Goal: Task Accomplishment & Management: Complete application form

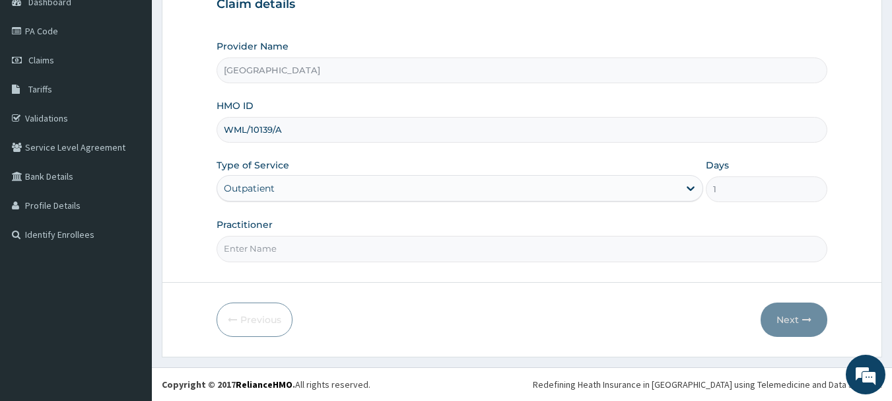
click at [290, 252] on input "Practitioner" at bounding box center [522, 249] width 611 height 26
type input "DR [PERSON_NAME]"
click at [784, 318] on button "Next" at bounding box center [793, 319] width 67 height 34
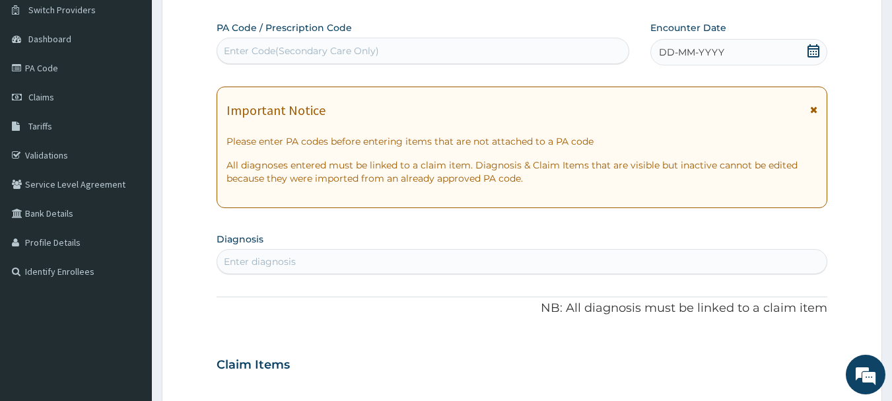
scroll to position [76, 0]
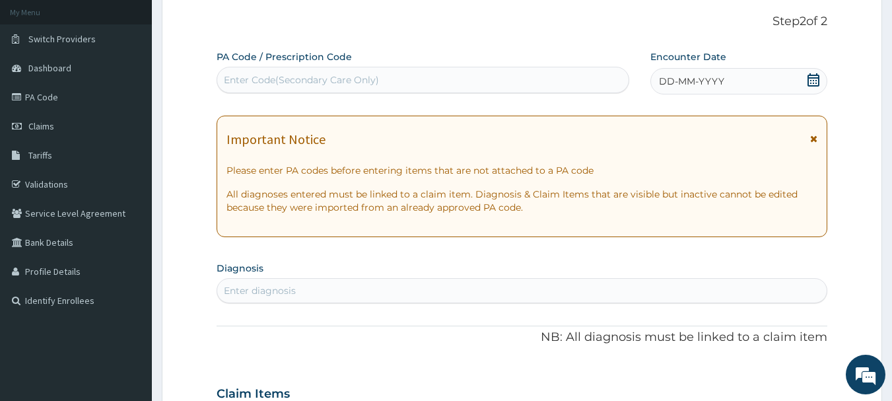
click at [271, 80] on div "Enter Code(Secondary Care Only)" at bounding box center [301, 79] width 155 height 13
paste input "PA/80682E"
type input "PA/80682E"
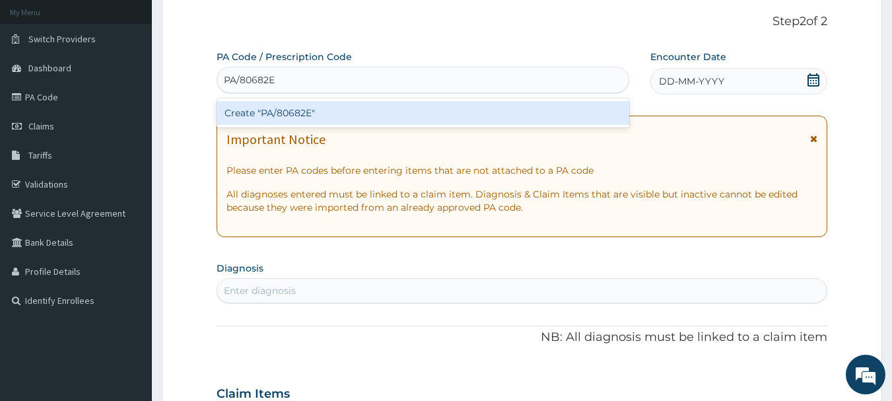
click at [286, 108] on div "Create "PA/80682E"" at bounding box center [423, 113] width 413 height 24
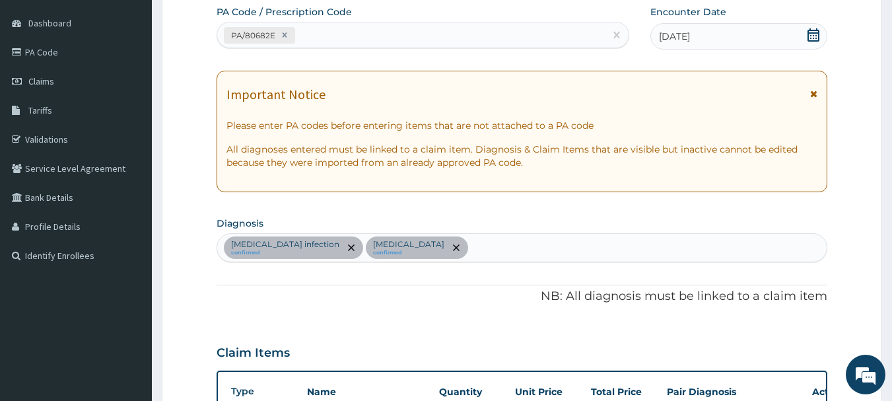
scroll to position [0, 0]
